Goal: Find specific page/section: Find specific page/section

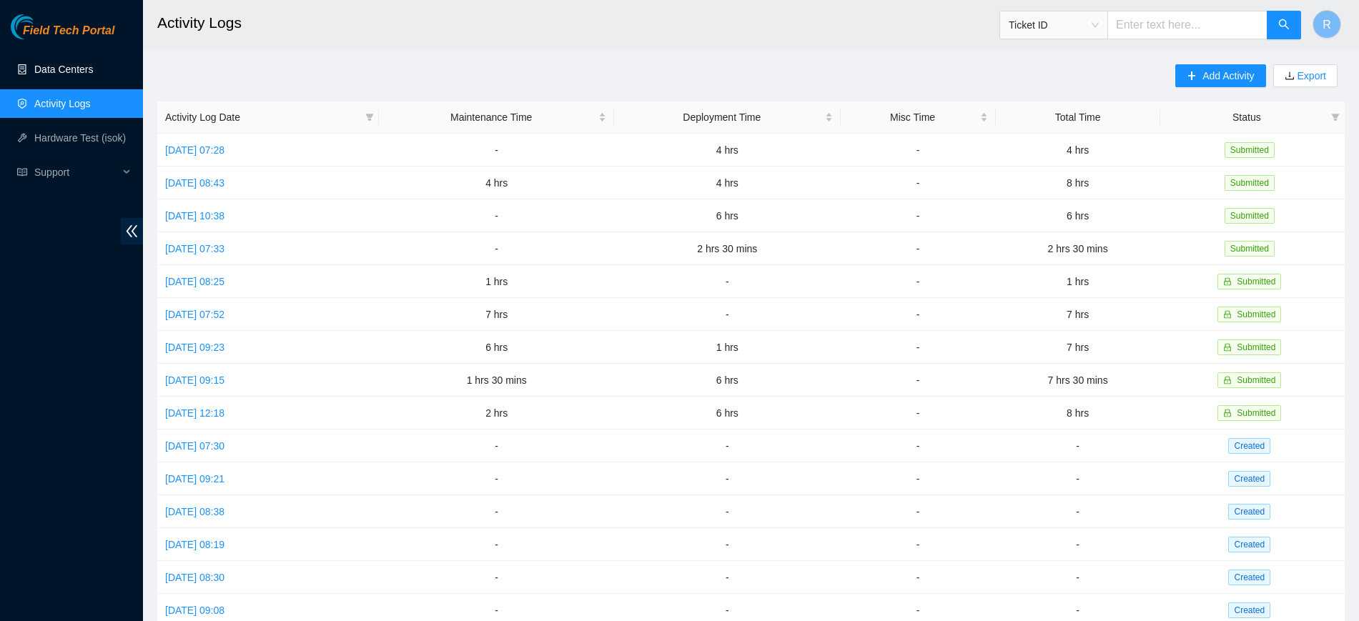
drag, startPoint x: 69, startPoint y: 67, endPoint x: 122, endPoint y: 54, distance: 55.3
click at [69, 66] on link "Data Centers" at bounding box center [63, 69] width 59 height 11
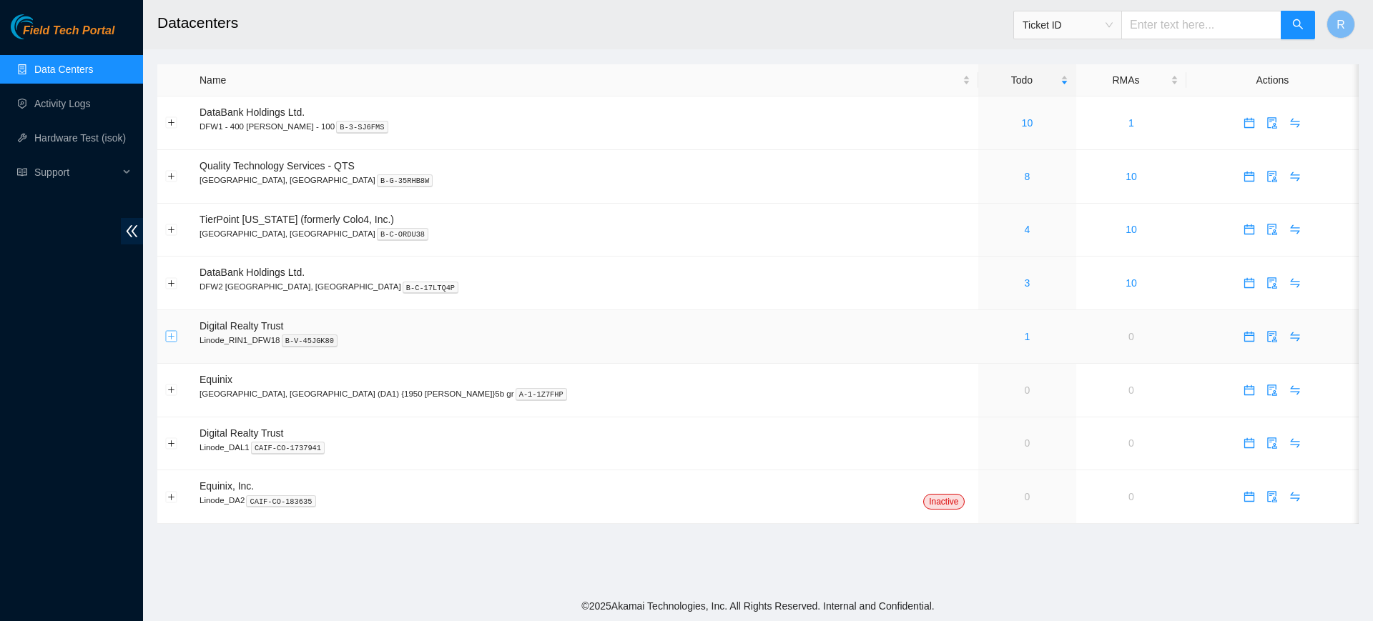
click at [173, 335] on button "Expand row" at bounding box center [171, 336] width 11 height 11
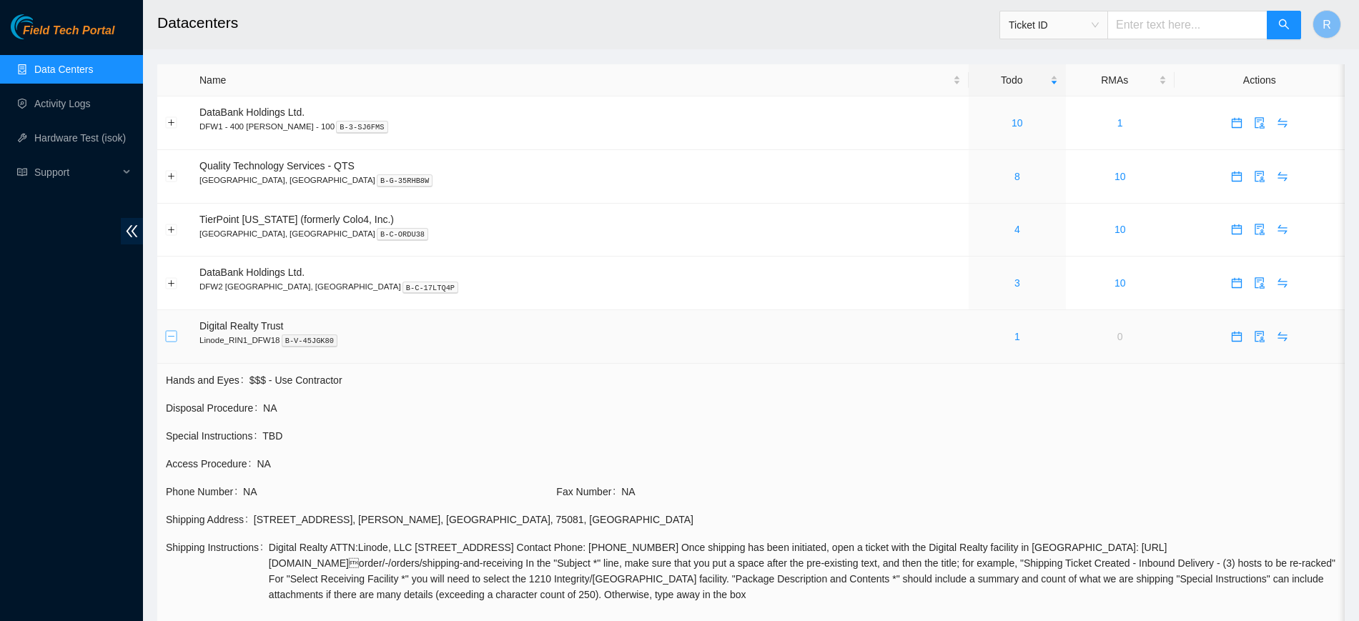
click at [174, 337] on button "Collapse row" at bounding box center [171, 336] width 11 height 11
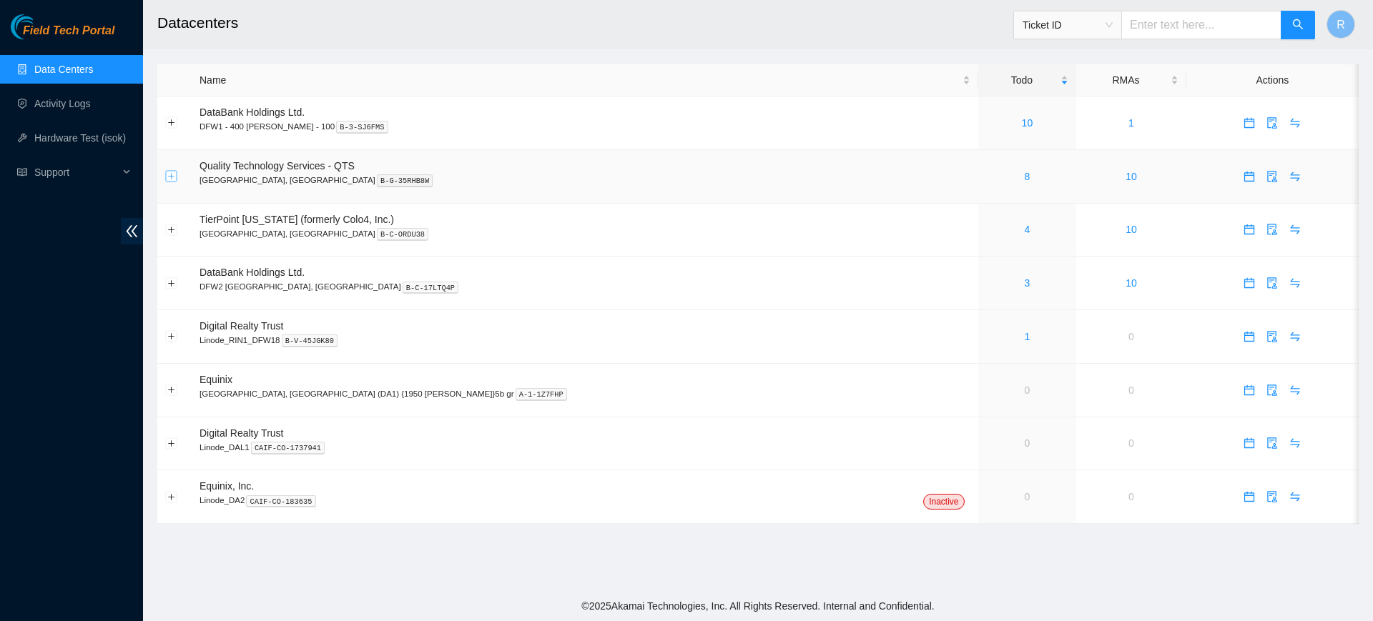
click at [172, 178] on button "Expand row" at bounding box center [171, 176] width 11 height 11
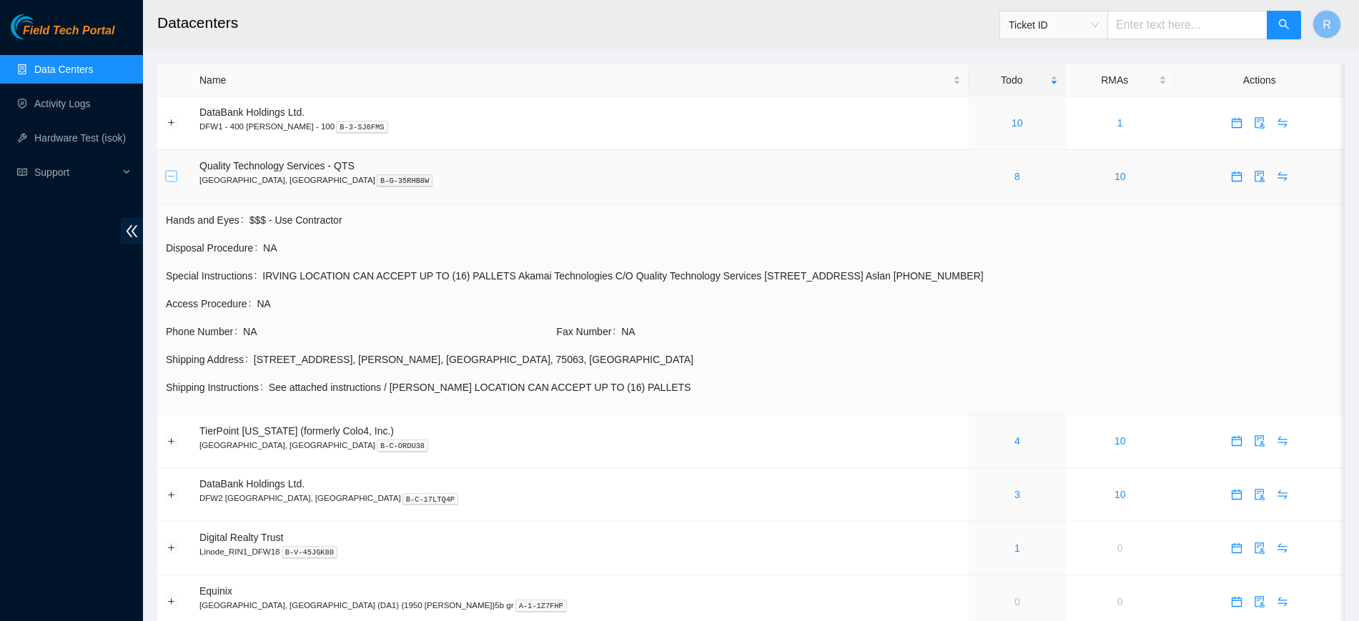
click at [171, 177] on button "Collapse row" at bounding box center [171, 176] width 11 height 11
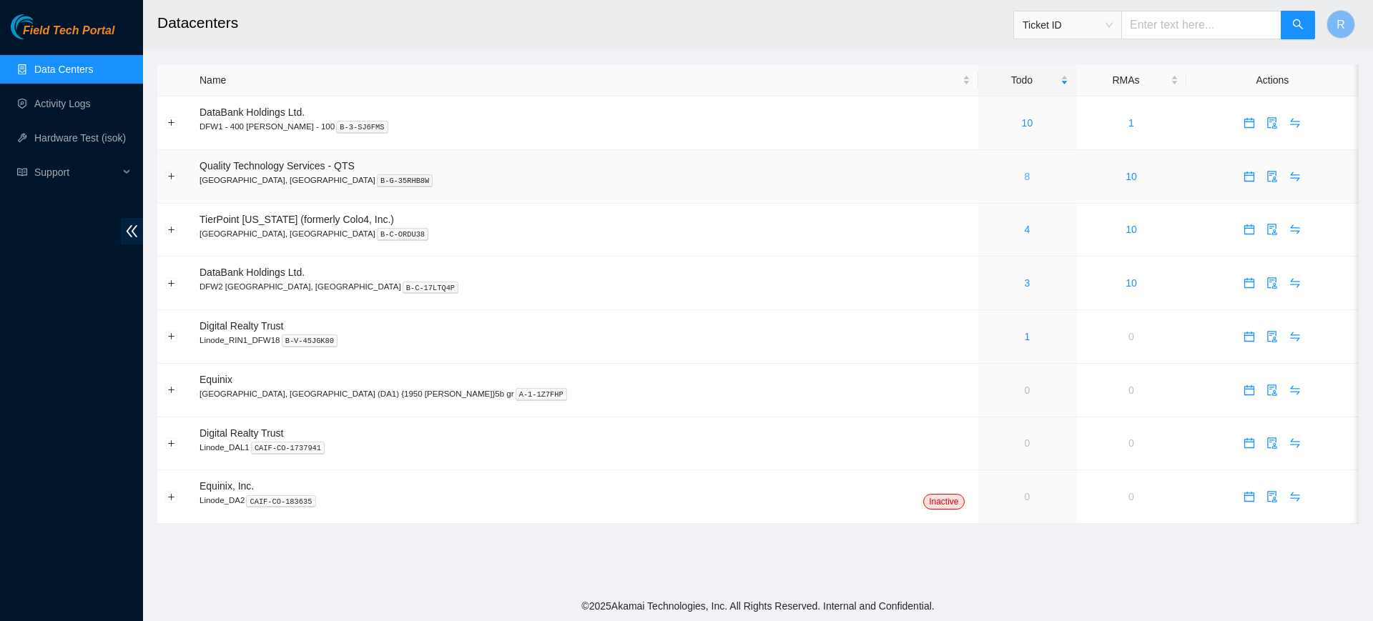
click at [1024, 177] on link "8" at bounding box center [1027, 176] width 6 height 11
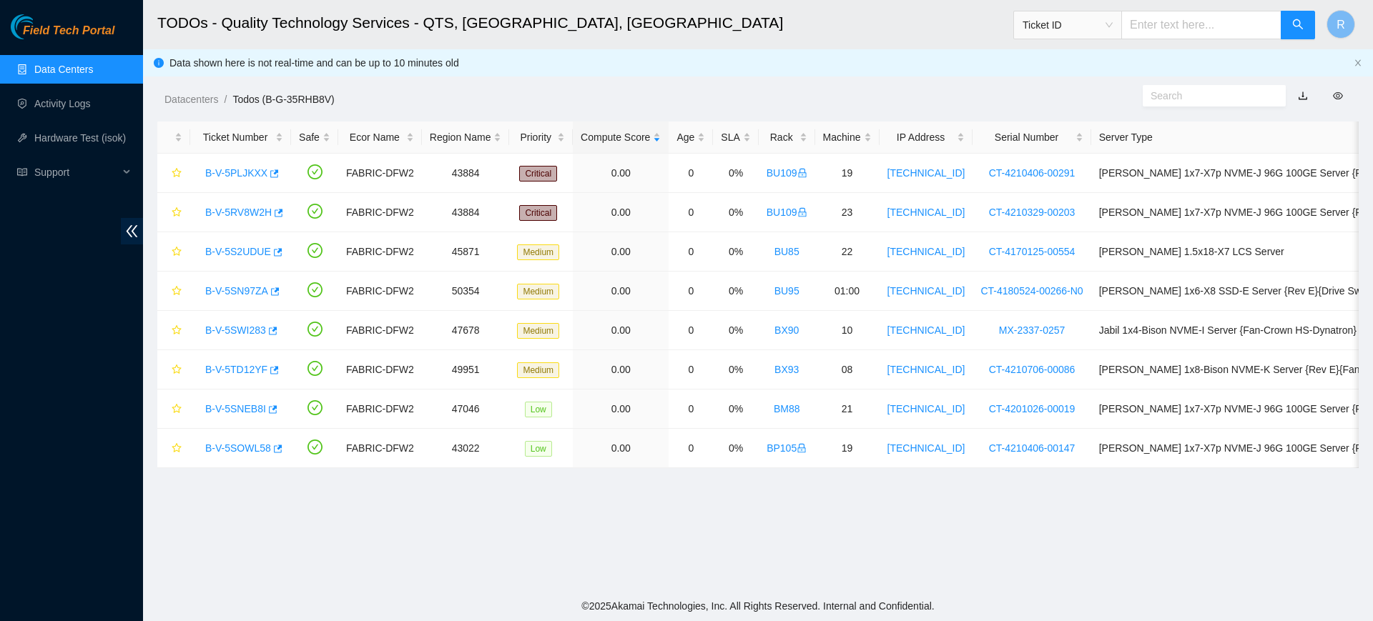
click at [84, 74] on link "Data Centers" at bounding box center [63, 69] width 59 height 11
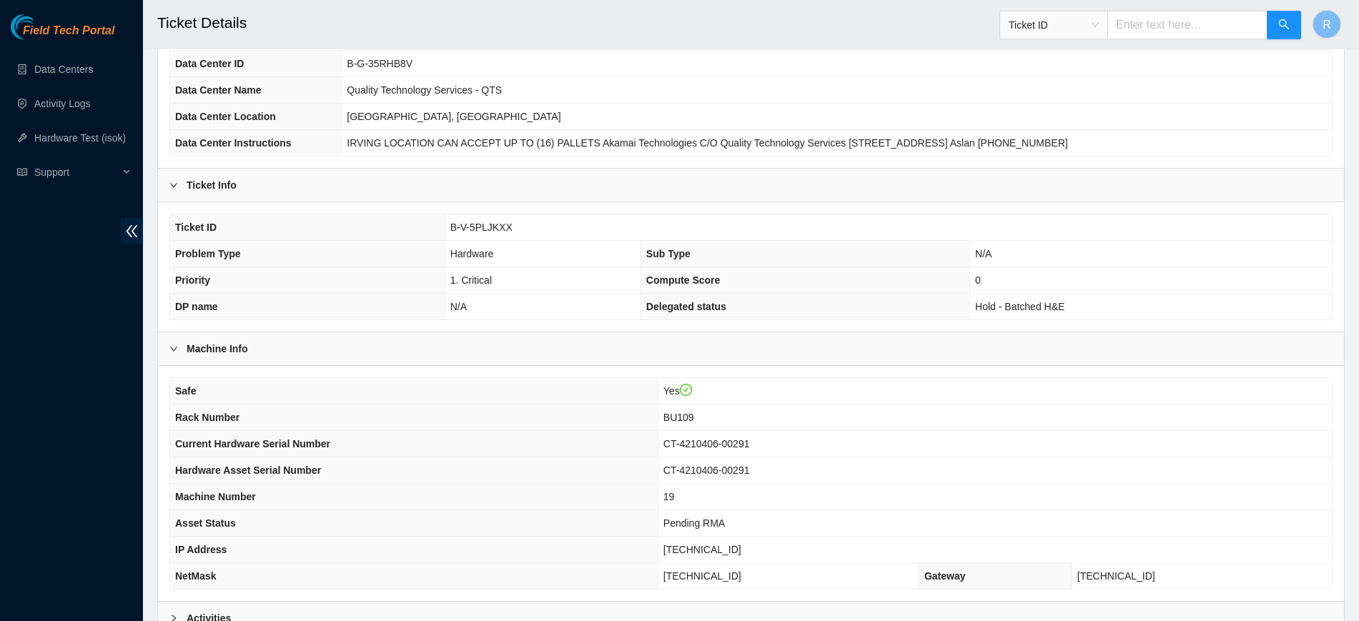
scroll to position [270, 0]
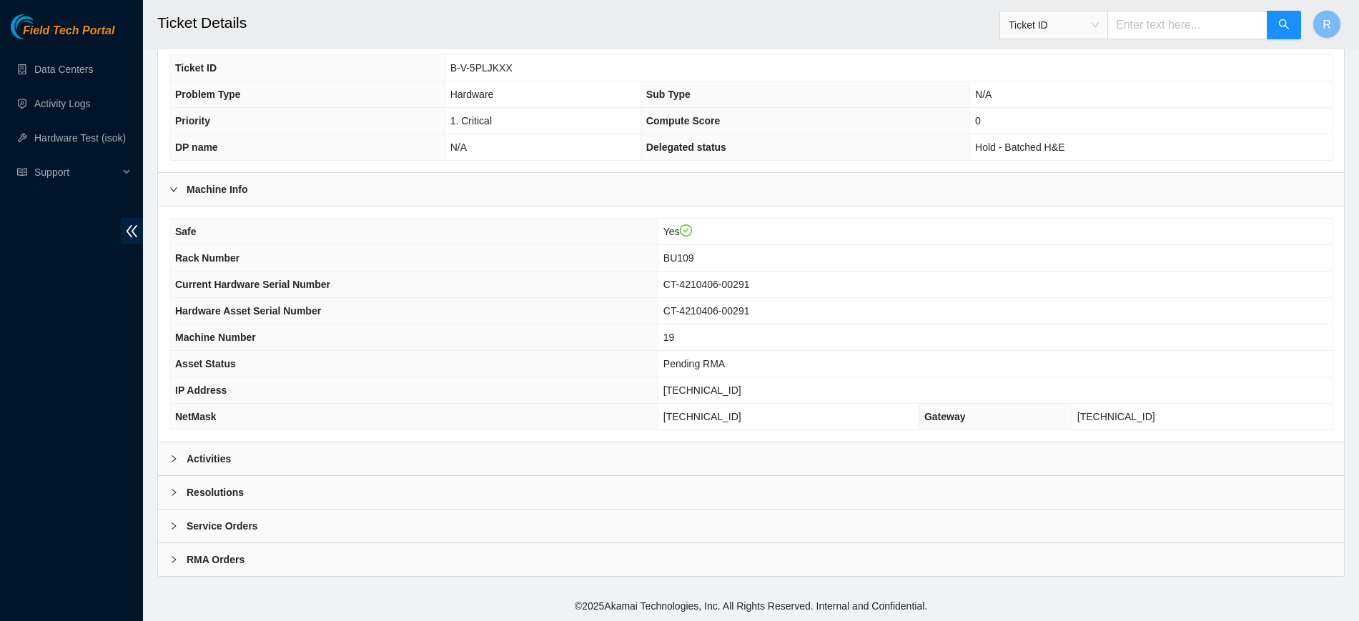
click at [380, 470] on div "Activities" at bounding box center [751, 459] width 1186 height 33
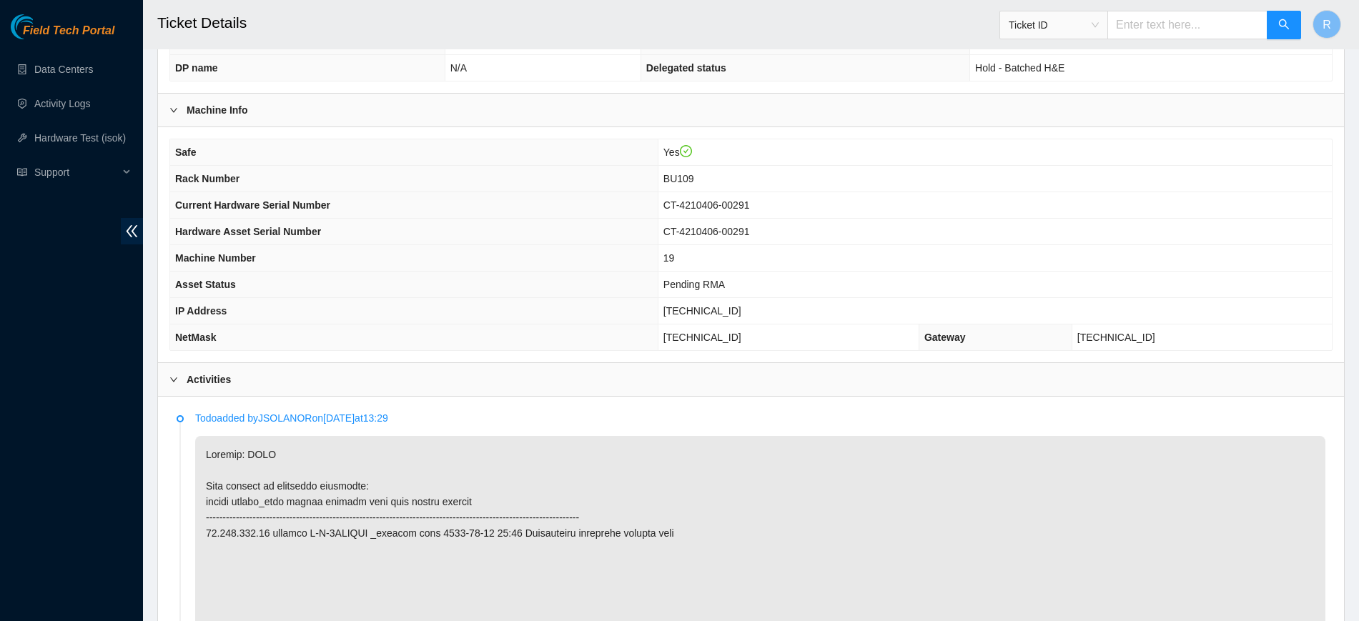
scroll to position [717, 0]
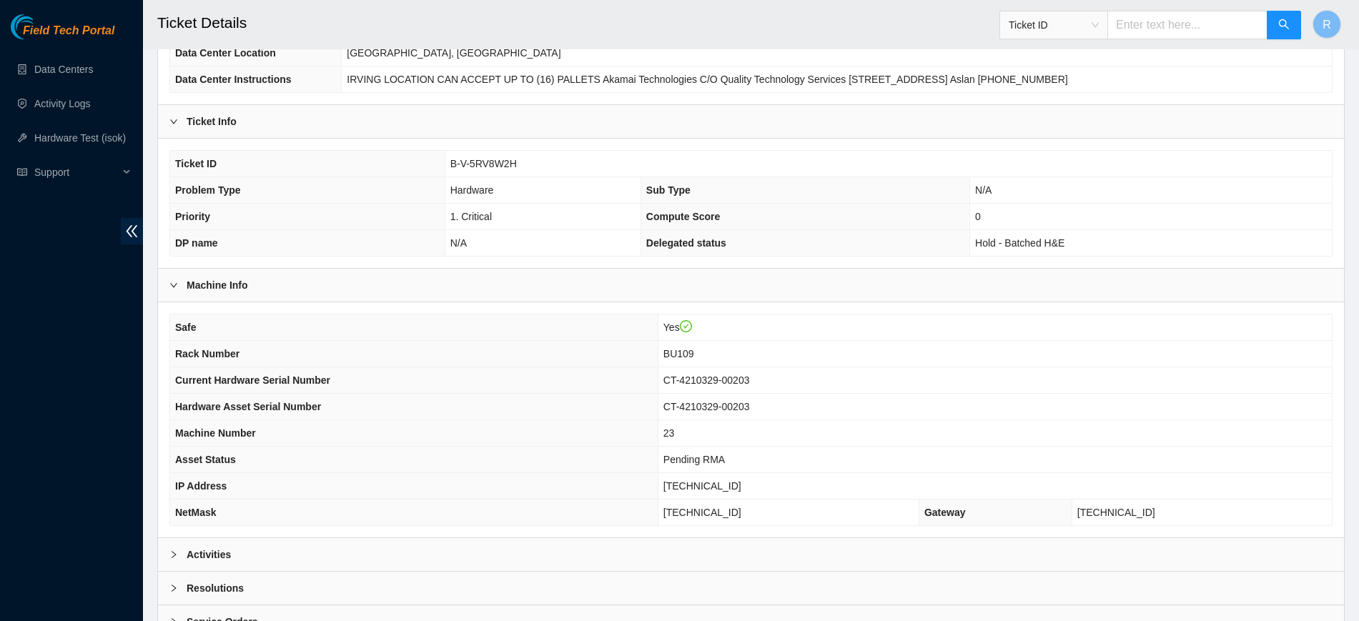
scroll to position [270, 0]
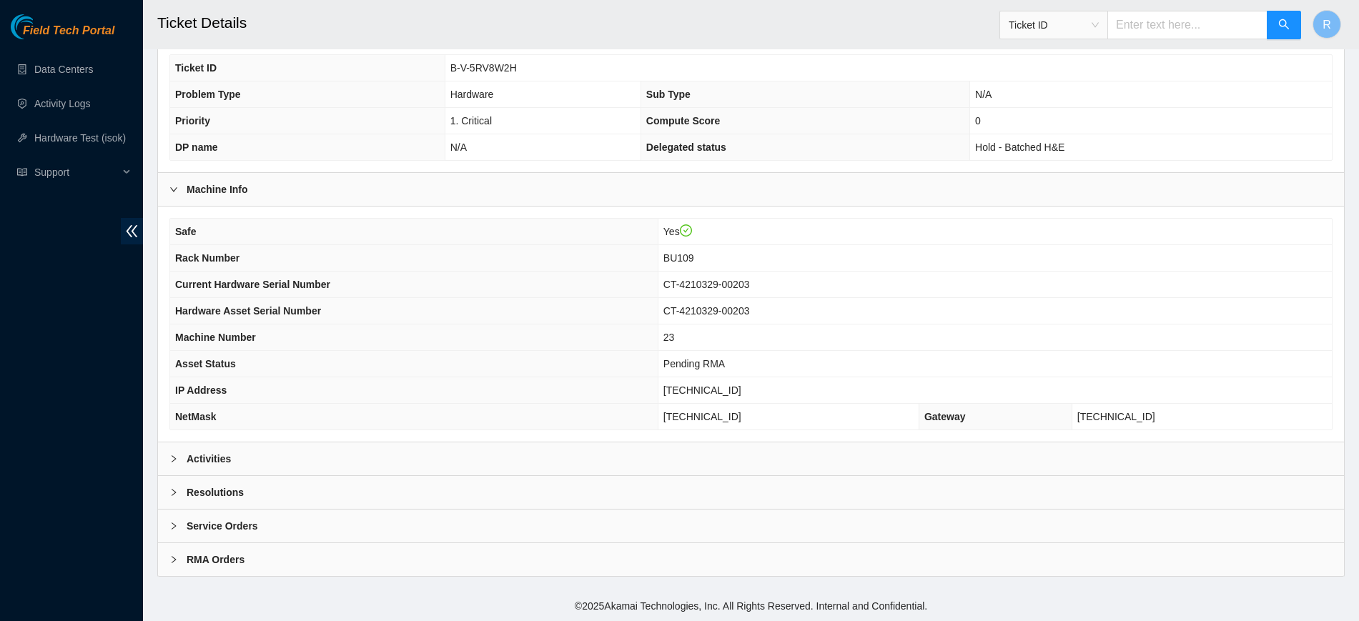
click at [300, 457] on div "Activities" at bounding box center [751, 459] width 1186 height 33
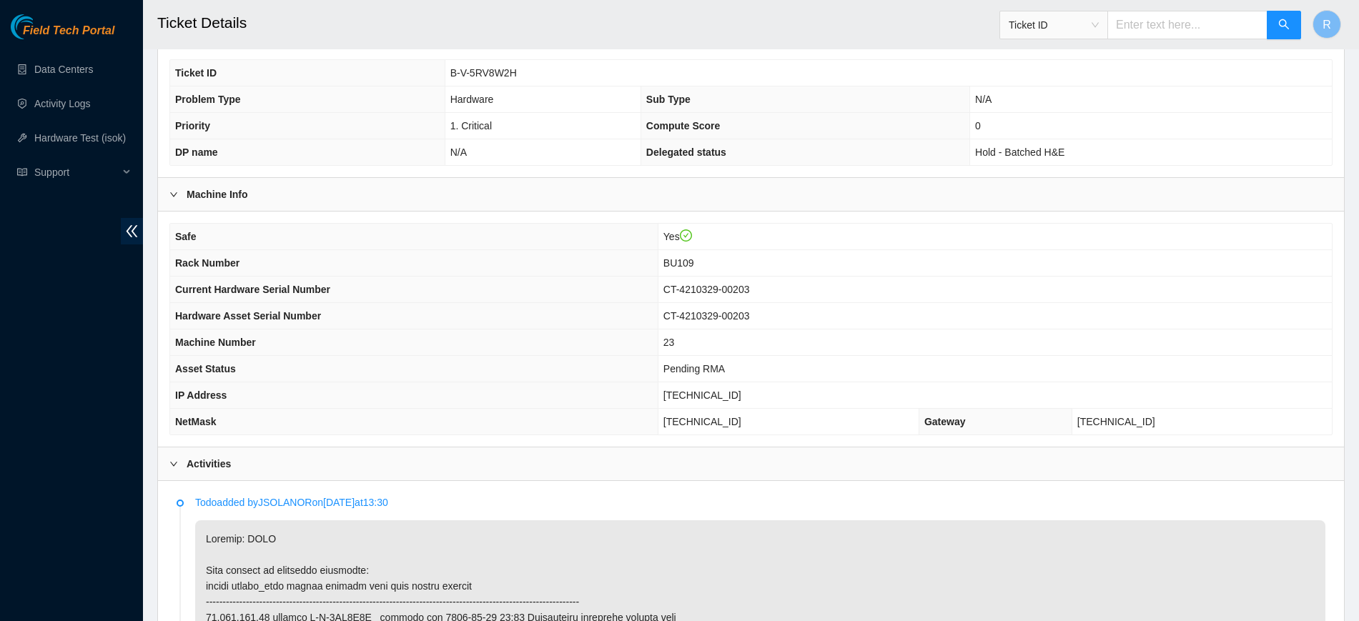
scroll to position [360, 0]
